Goal: Task Accomplishment & Management: Manage account settings

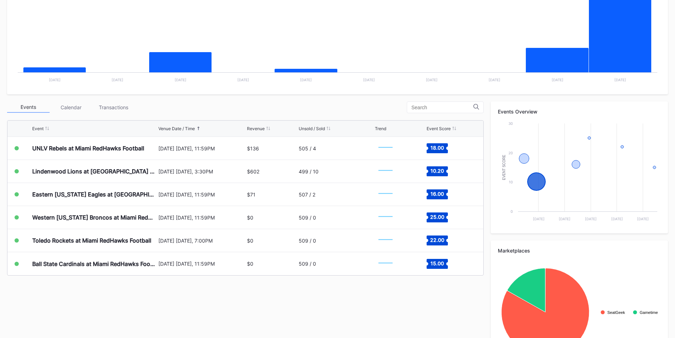
scroll to position [177, 0]
